Goal: Information Seeking & Learning: Learn about a topic

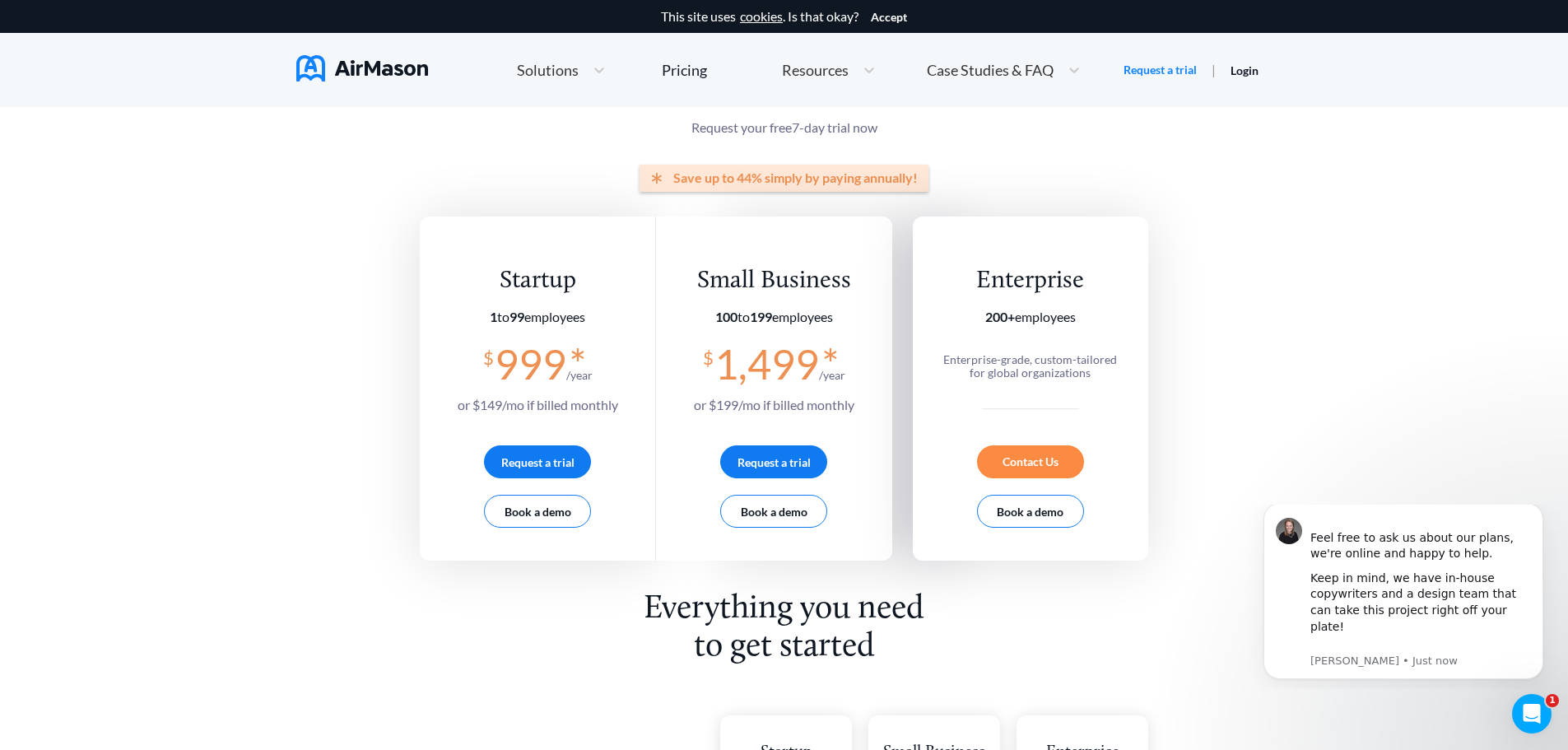
scroll to position [236, 0]
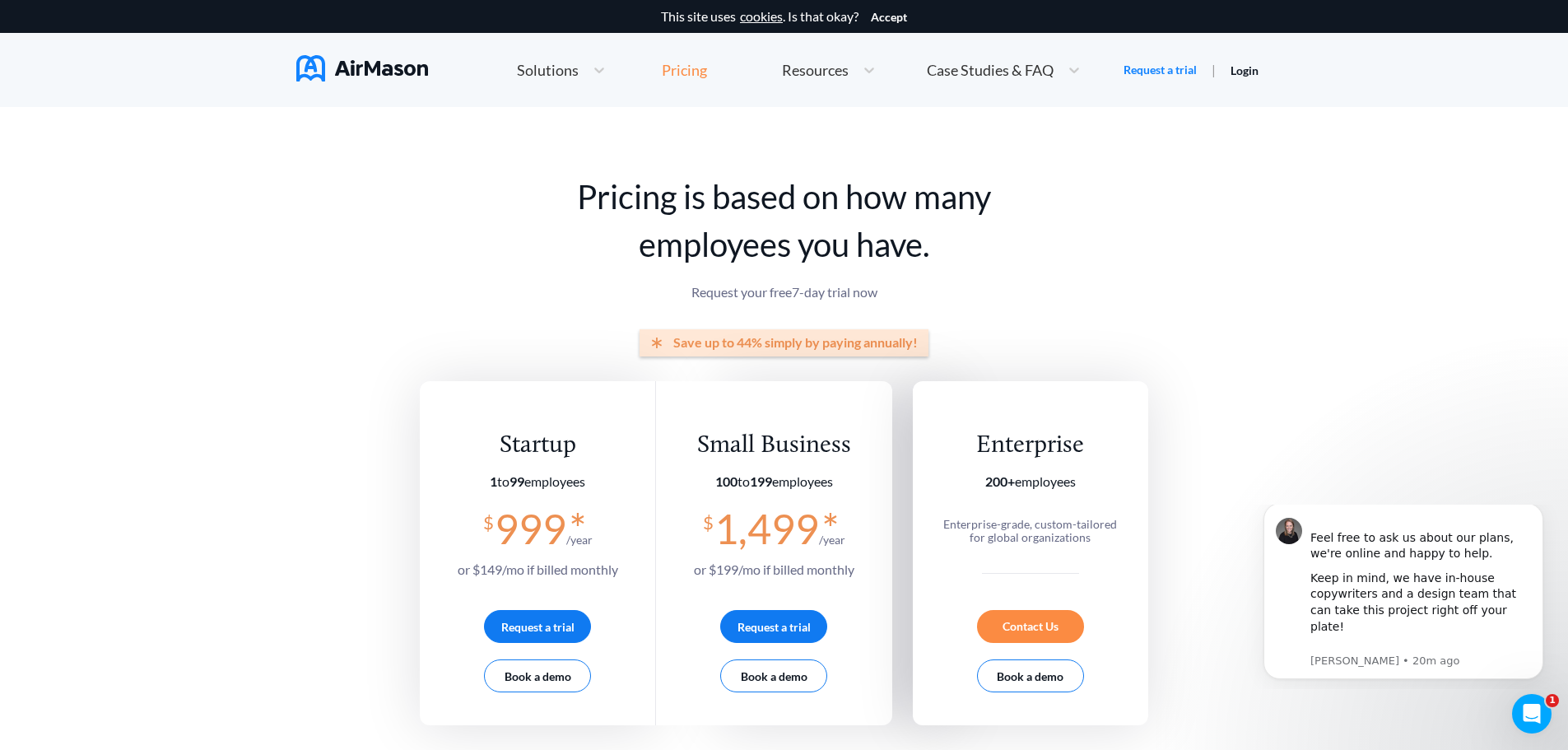
click at [681, 75] on div "Pricing" at bounding box center [684, 69] width 45 height 15
click at [552, 67] on span "Solutions" at bounding box center [548, 69] width 62 height 15
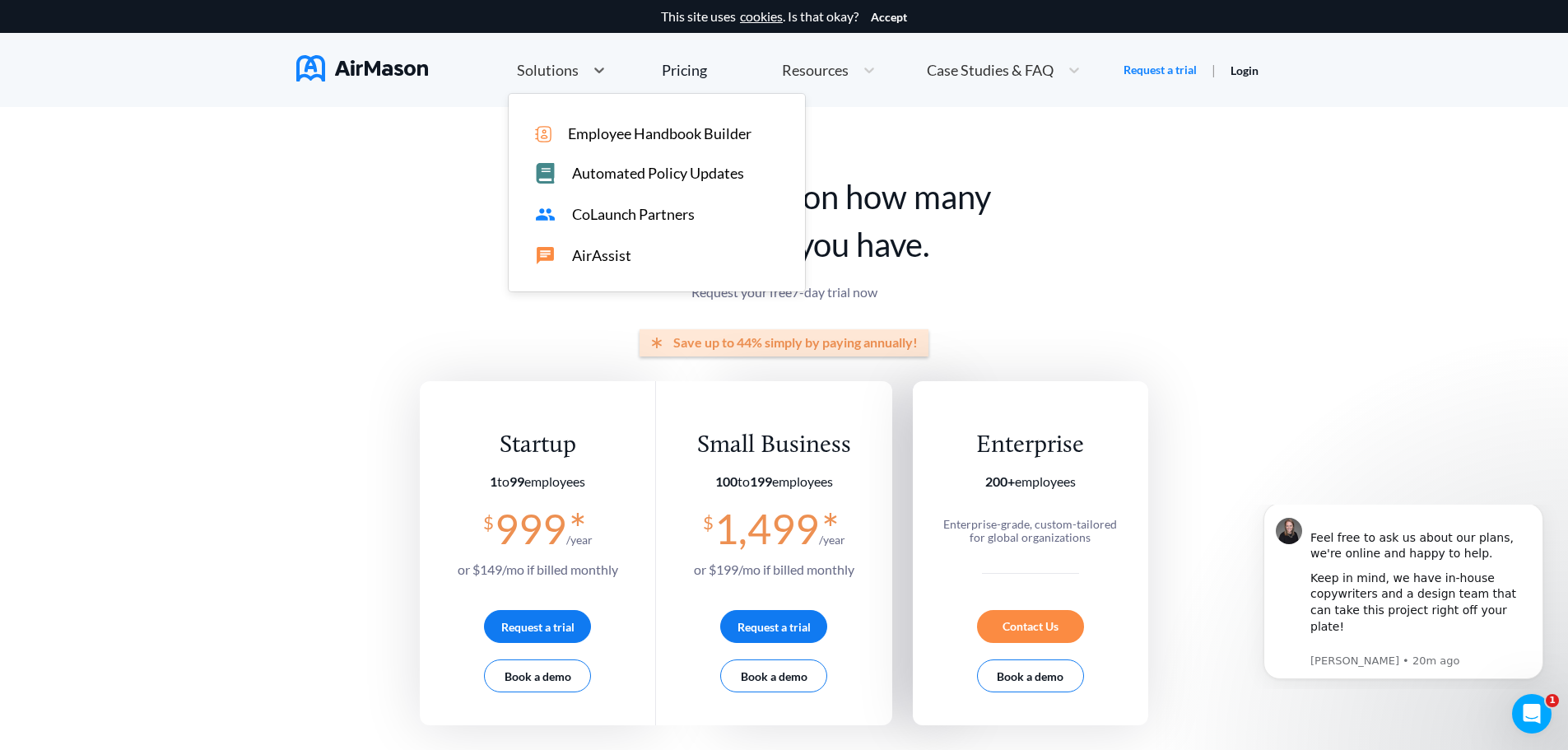
click at [616, 135] on span "Employee Handbook Builder" at bounding box center [660, 134] width 184 height 18
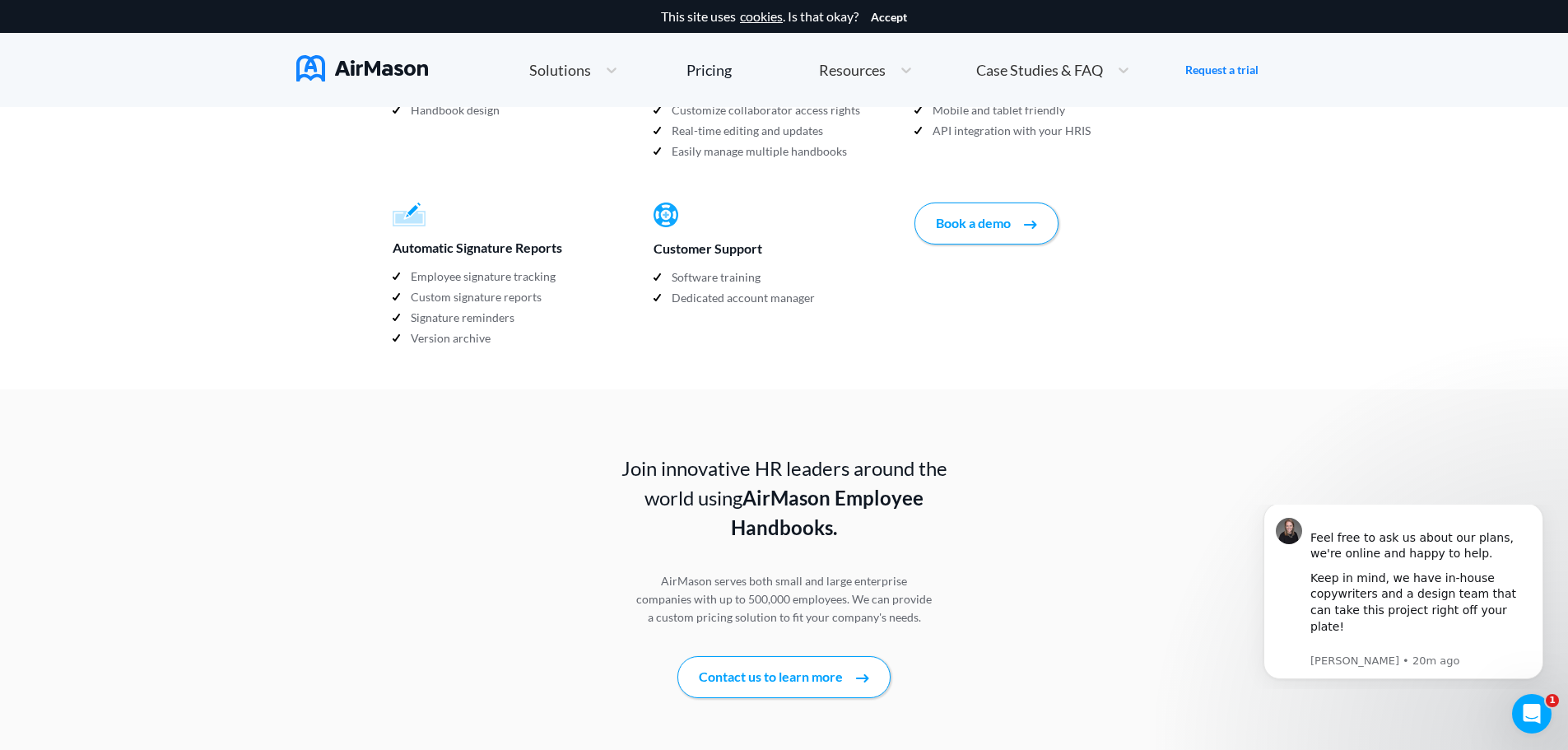
scroll to position [1857, 0]
